Goal: Information Seeking & Learning: Learn about a topic

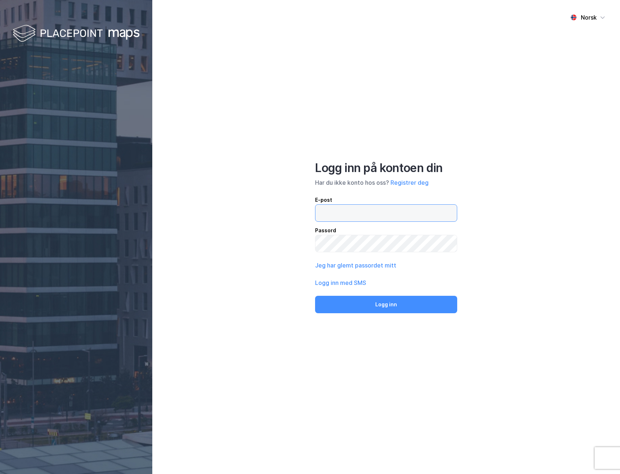
click at [365, 218] on input "email" at bounding box center [385, 212] width 141 height 17
type input "[EMAIL_ADDRESS][DOMAIN_NAME]"
click at [315, 295] on button "Logg inn" at bounding box center [386, 303] width 142 height 17
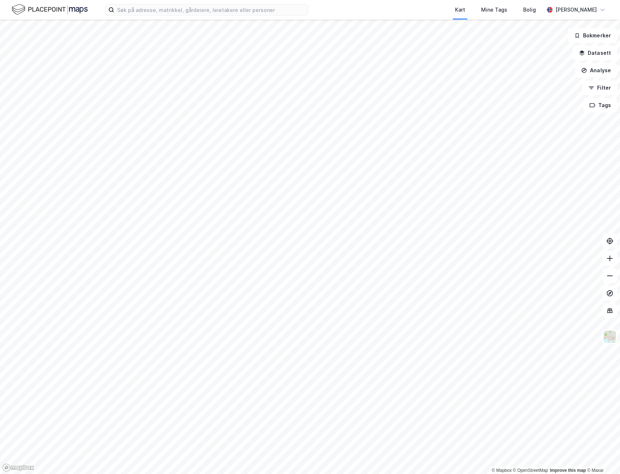
click at [172, 19] on div "Kart Mine Tags Bolig [PERSON_NAME]" at bounding box center [310, 10] width 620 height 20
click at [173, 16] on div "Kart Mine Tags Bolig [PERSON_NAME]" at bounding box center [310, 10] width 620 height 20
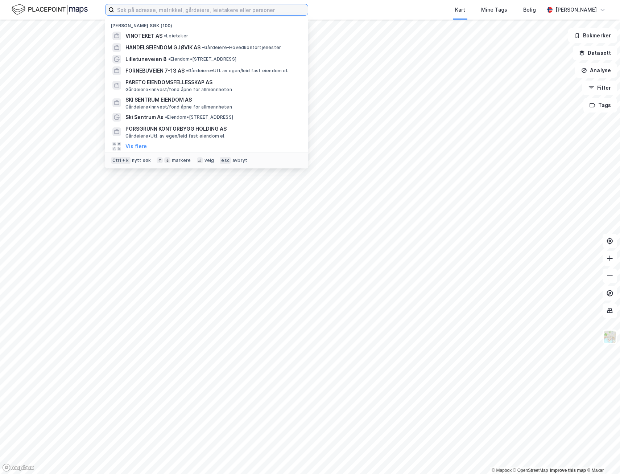
click at [177, 15] on input at bounding box center [211, 9] width 194 height 11
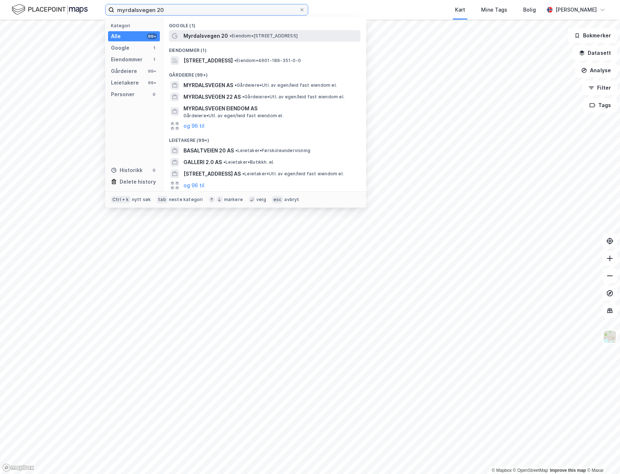
type input "myrdalsvegen 20"
click at [214, 35] on span "Myrdalsvegen 20" at bounding box center [205, 36] width 45 height 9
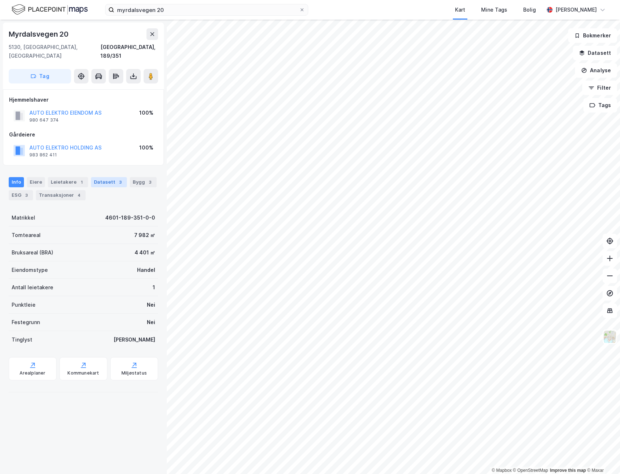
click at [112, 177] on div "Datasett 3" at bounding box center [109, 182] width 36 height 10
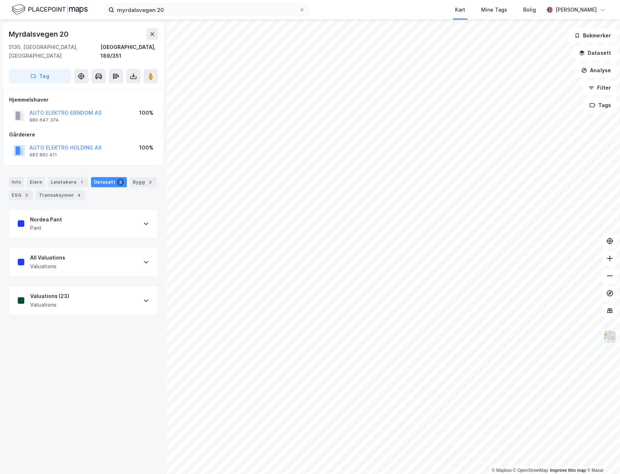
click at [117, 218] on div "Nordea Pant Pant" at bounding box center [83, 223] width 149 height 29
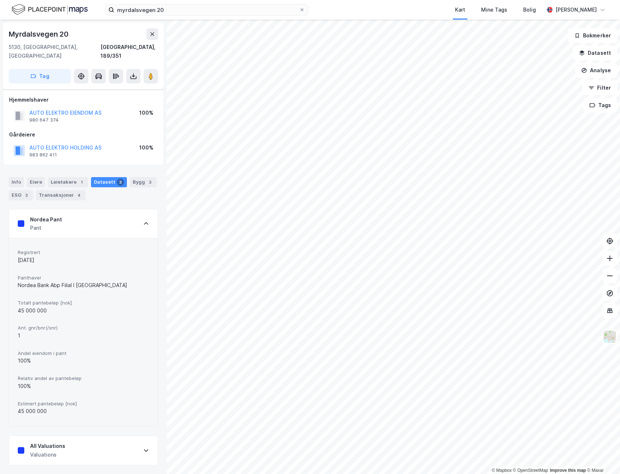
scroll to position [30, 0]
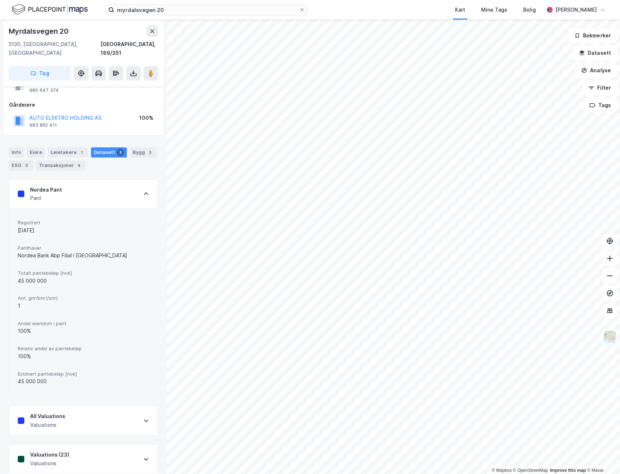
click at [88, 406] on div "All Valuations Valuations" at bounding box center [83, 420] width 149 height 29
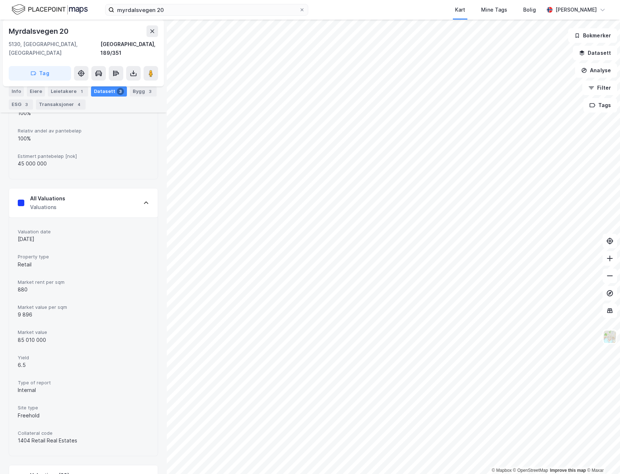
scroll to position [268, 0]
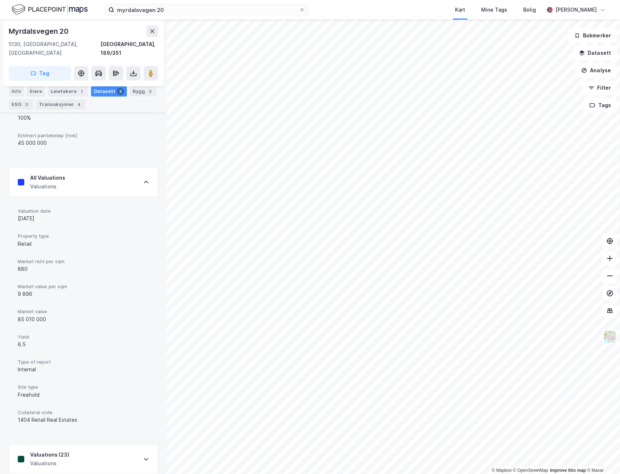
click at [75, 444] on div "Valuations (23) Valuations" at bounding box center [83, 458] width 149 height 29
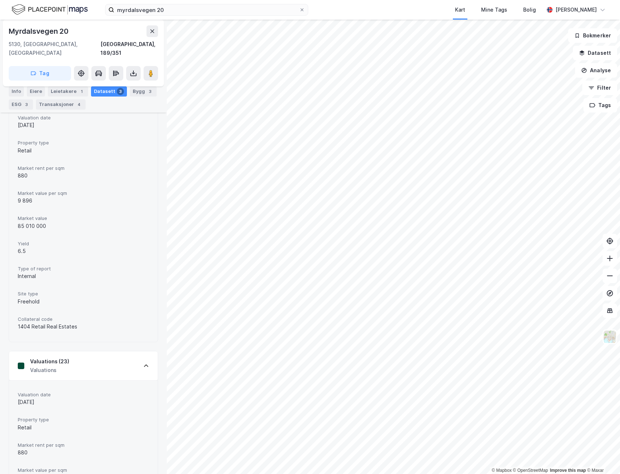
scroll to position [0, 0]
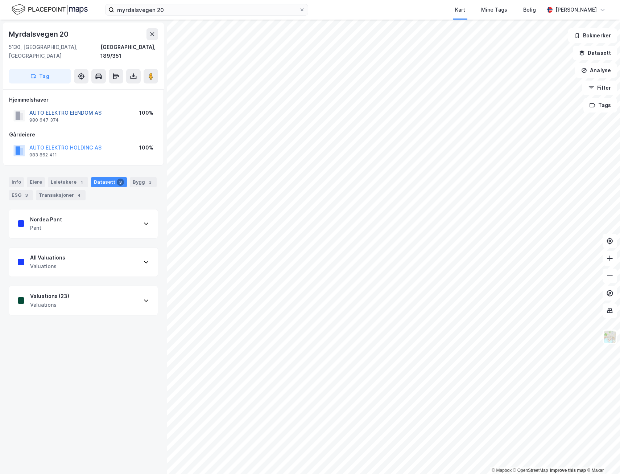
click at [0, 0] on button "AUTO ELEKTRO EIENDOM AS" at bounding box center [0, 0] width 0 height 0
click at [70, 177] on div "Leietakere 1" at bounding box center [68, 182] width 40 height 10
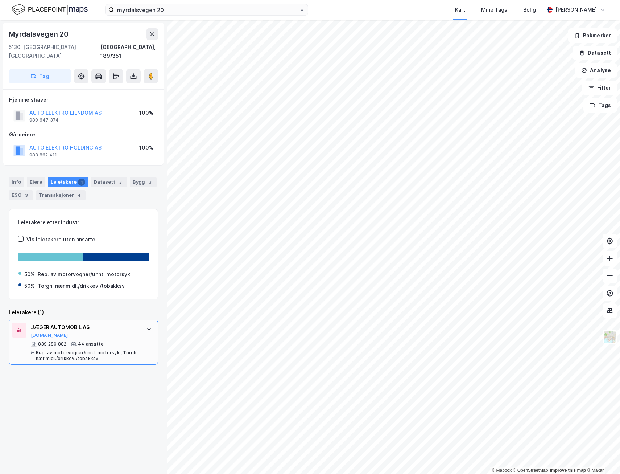
click at [147, 323] on div at bounding box center [149, 329] width 12 height 12
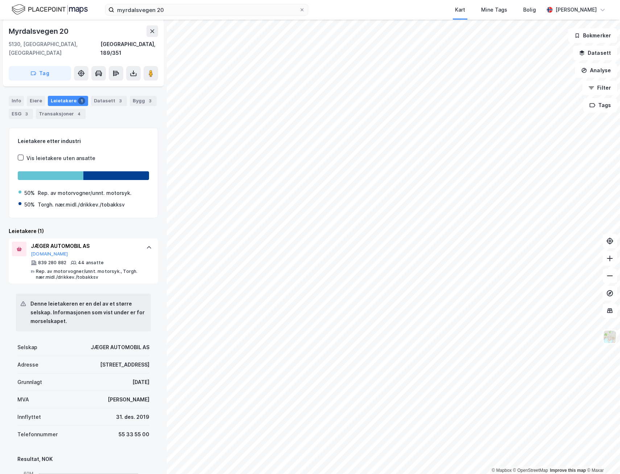
scroll to position [262, 0]
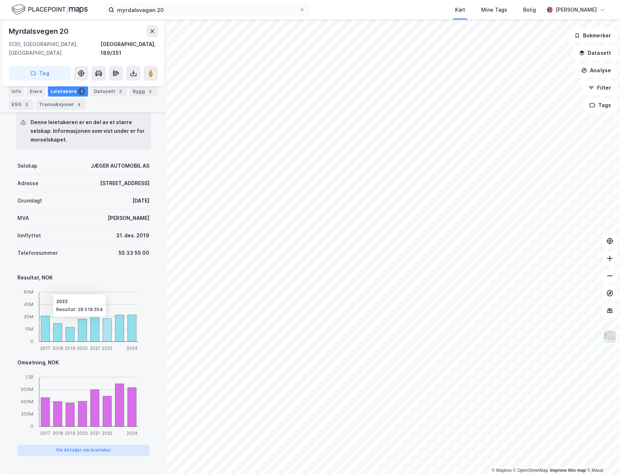
click at [89, 444] on button "Vis detaljer om leietaker" at bounding box center [83, 450] width 132 height 12
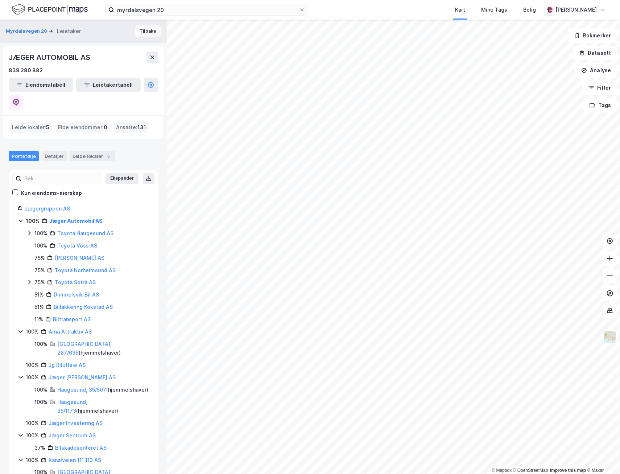
click at [149, 33] on button "Tilbake" at bounding box center [148, 31] width 26 height 12
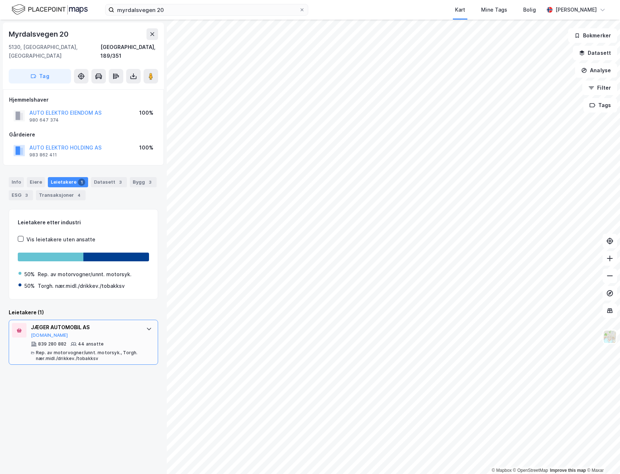
click at [146, 326] on icon at bounding box center [149, 329] width 6 height 6
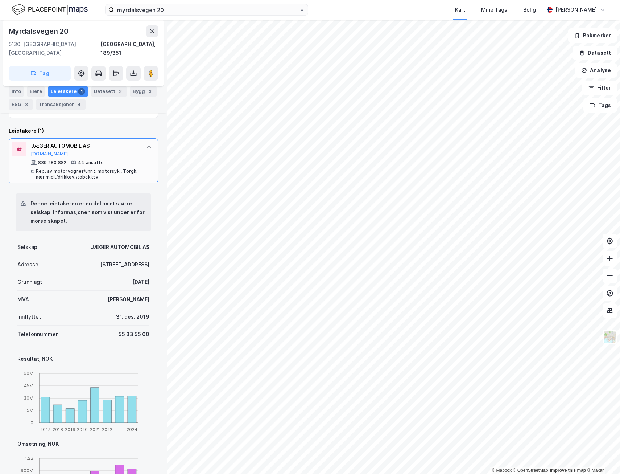
scroll to position [262, 0]
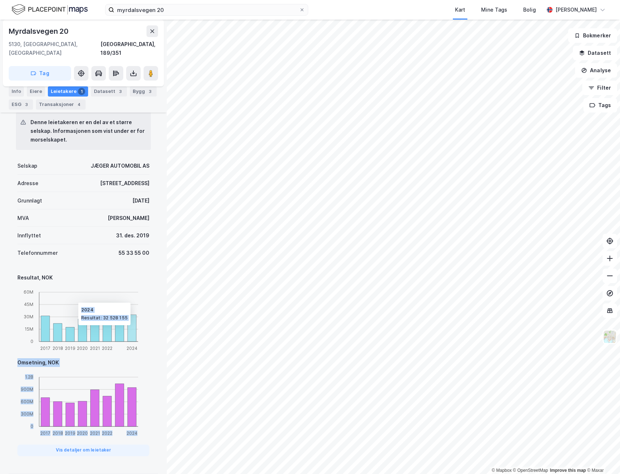
drag, startPoint x: 131, startPoint y: 383, endPoint x: 132, endPoint y: 331, distance: 51.9
